Goal: Information Seeking & Learning: Learn about a topic

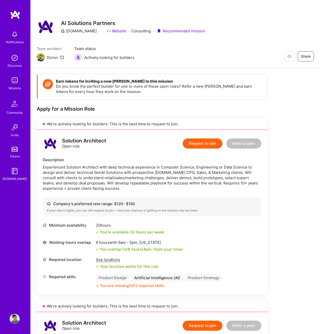
click at [232, 18] on div "Restore Not Interested Share AI Solutions Partners A.Team Website · Consulting …" at bounding box center [175, 27] width 277 height 18
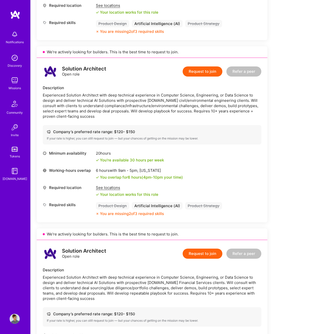
scroll to position [228, 0]
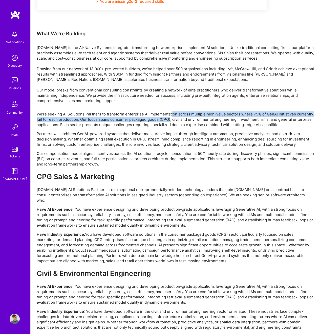
drag, startPoint x: 170, startPoint y: 117, endPoint x: 170, endPoint y: 114, distance: 2.6
click at [170, 117] on p "We're seeking AI Solutions Partners to transform enterprise AI implementation a…" at bounding box center [175, 119] width 277 height 16
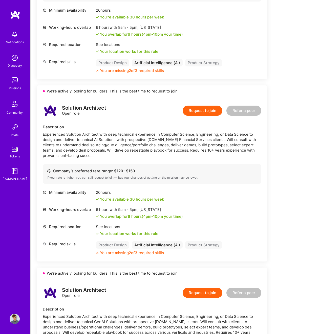
scroll to position [241, 0]
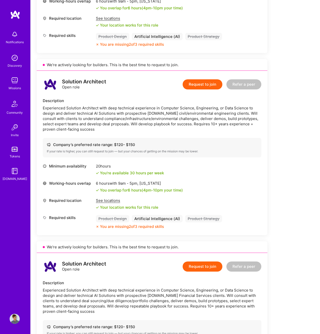
click at [168, 109] on div "Experienced Solution Architect with deep technical experience in Computer Scien…" at bounding box center [152, 118] width 218 height 27
click at [180, 106] on div "Experienced Solution Architect with deep technical experience in Computer Scien…" at bounding box center [152, 118] width 218 height 27
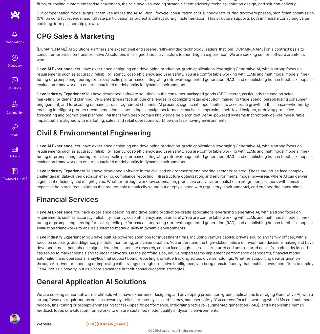
scroll to position [969, 0]
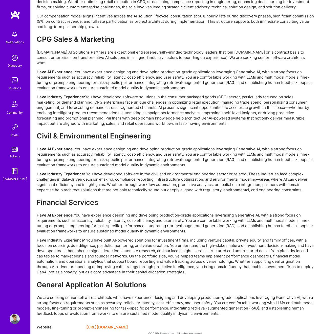
click at [91, 47] on div "We're seeking AI Solutions Partners to transform enterprise AI implementation a…" at bounding box center [175, 145] width 277 height 342
